Goal: Transaction & Acquisition: Subscribe to service/newsletter

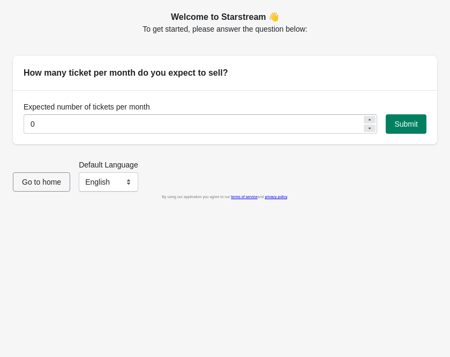
click at [60, 182] on span "Go to home" at bounding box center [41, 181] width 39 height 9
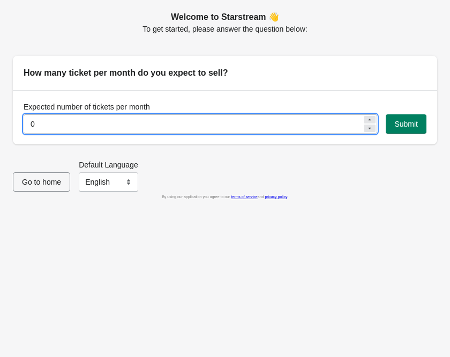
click at [82, 127] on input "0" at bounding box center [193, 123] width 339 height 19
type input "0"
click at [323, 123] on input "10" at bounding box center [193, 123] width 339 height 19
type input "100"
click at [403, 120] on span "Submit" at bounding box center [407, 124] width 24 height 9
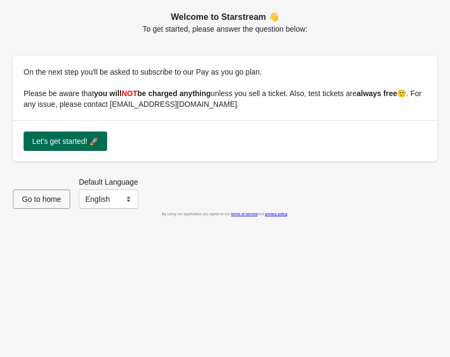
click at [94, 145] on span "Let's get started! 🚀" at bounding box center [65, 141] width 66 height 9
